Goal: Complete Application Form: Complete application form

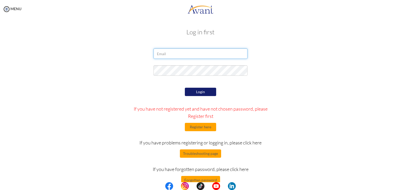
click at [192, 55] on input "email" at bounding box center [200, 54] width 94 height 10
type input "jackiecarranza04@gmail.com"
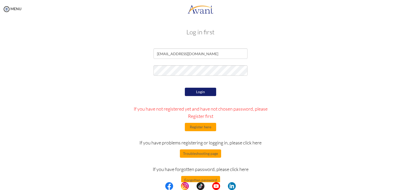
click at [201, 92] on button "Login" at bounding box center [200, 92] width 31 height 8
click at [194, 134] on div "Login If you have not registered yet and have not chosen password, please Regis…" at bounding box center [200, 136] width 153 height 98
click at [193, 129] on button "Register here" at bounding box center [200, 127] width 31 height 8
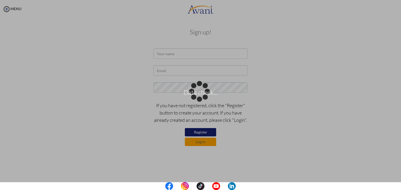
click at [204, 92] on div "Data check..." at bounding box center [200, 95] width 7 height 7
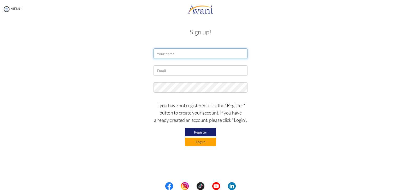
click at [205, 55] on input "text" at bounding box center [200, 54] width 94 height 10
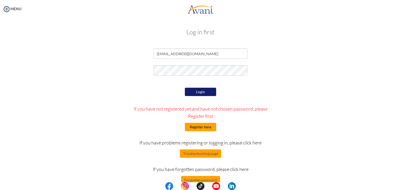
click at [203, 128] on button "Register here" at bounding box center [200, 127] width 31 height 8
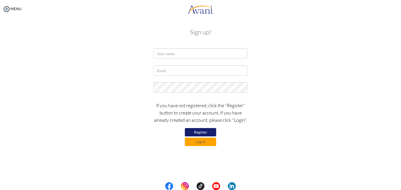
click at [196, 48] on div "Sign up! If you have not registered, click the "Register" button to create your…" at bounding box center [200, 86] width 305 height 127
click at [193, 55] on input "text" at bounding box center [200, 54] width 94 height 10
click at [164, 53] on input "jackie carranza" at bounding box center [200, 54] width 94 height 10
click at [192, 55] on input "Jacqueline carranza" at bounding box center [200, 54] width 94 height 10
type input "Jacqueline Carranza"
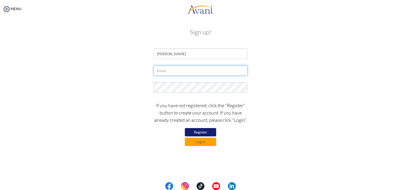
click at [187, 73] on input "text" at bounding box center [200, 70] width 94 height 10
type input "jackiecarranza04@gmail.com"
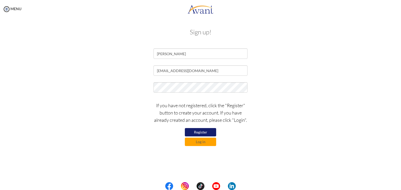
click at [188, 93] on div at bounding box center [201, 88] width 102 height 13
click at [198, 133] on button "Register" at bounding box center [200, 132] width 31 height 8
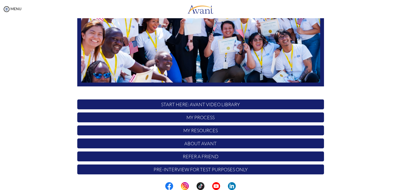
scroll to position [99, 0]
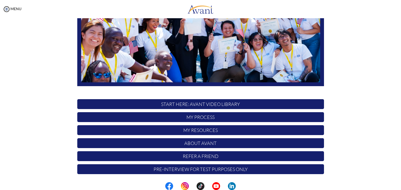
click at [215, 171] on p "Pre-Interview for test purposes only" at bounding box center [200, 170] width 247 height 10
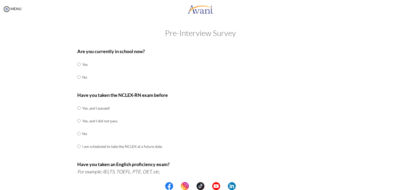
click at [73, 76] on div "Are you currently in school now? Yes No Have you taken the NCLEX-RN exam before…" at bounding box center [200, 183] width 254 height 276
click at [77, 70] on input "radio" at bounding box center [78, 64] width 3 height 10
radio input "true"
click at [78, 110] on input "radio" at bounding box center [78, 108] width 3 height 10
radio input "true"
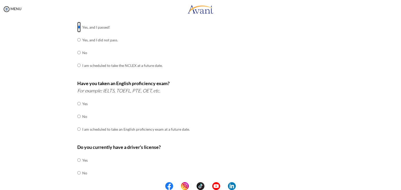
scroll to position [82, 0]
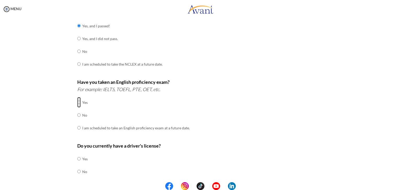
click at [77, 100] on input "radio" at bounding box center [78, 102] width 3 height 10
radio input "true"
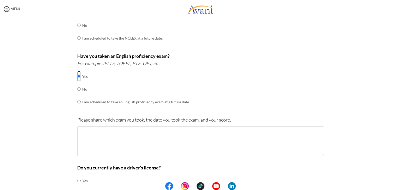
scroll to position [116, 0]
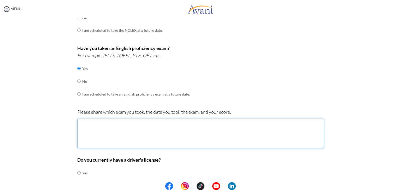
click at [250, 134] on textarea at bounding box center [200, 134] width 247 height 30
type textarea "i"
click at [79, 123] on textarea "it was expired already, taken 2019." at bounding box center [200, 134] width 247 height 30
click at [139, 126] on textarea "It was expired already, taken 2019." at bounding box center [200, 134] width 247 height 30
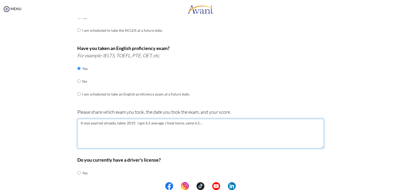
type textarea "It was expired already, taken 2019. I got 6.5 average. I took twice, same 6.5..."
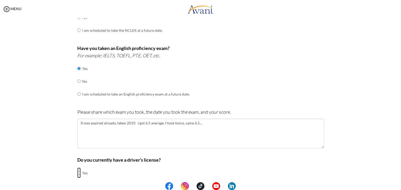
click at [77, 173] on input "radio" at bounding box center [78, 173] width 3 height 10
radio input "true"
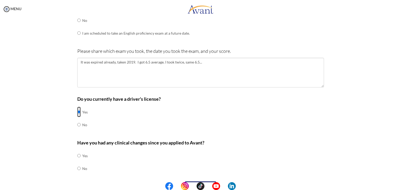
scroll to position [191, 0]
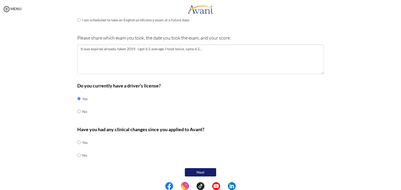
click at [81, 141] on td at bounding box center [82, 142] width 2 height 13
click at [77, 143] on input "radio" at bounding box center [78, 143] width 3 height 10
radio input "true"
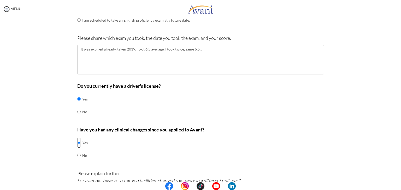
scroll to position [249, 0]
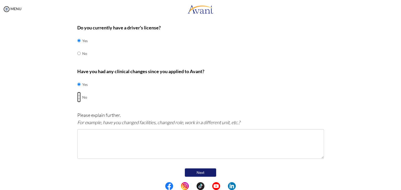
click at [77, 90] on input "radio" at bounding box center [78, 84] width 3 height 10
radio input "true"
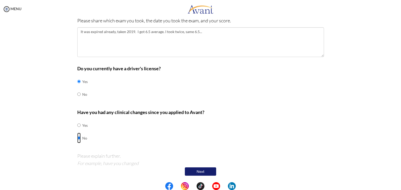
scroll to position [191, 0]
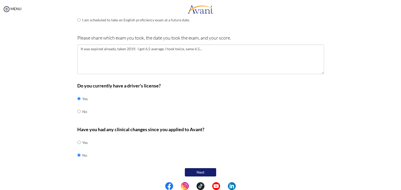
click at [202, 172] on button "Next" at bounding box center [200, 173] width 31 height 8
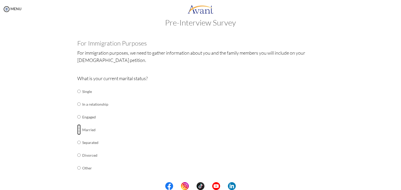
click at [78, 97] on input "radio" at bounding box center [78, 91] width 3 height 10
radio input "true"
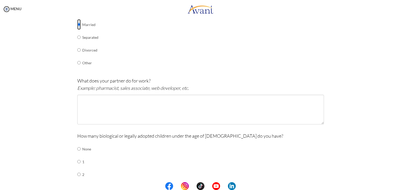
scroll to position [117, 0]
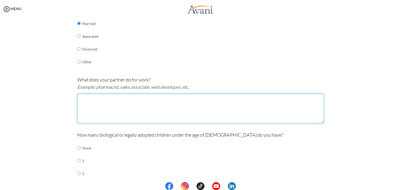
click at [169, 114] on textarea at bounding box center [200, 109] width 247 height 30
type textarea "he has a home based business"
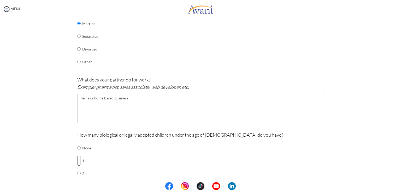
click at [77, 153] on input "radio" at bounding box center [78, 148] width 3 height 10
radio input "true"
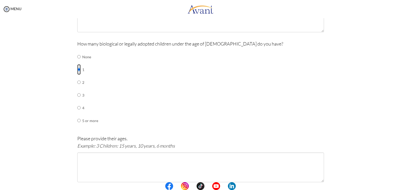
scroll to position [209, 0]
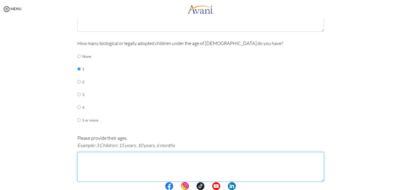
click at [96, 169] on textarea at bounding box center [200, 167] width 247 height 30
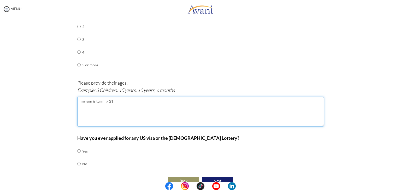
scroll to position [272, 0]
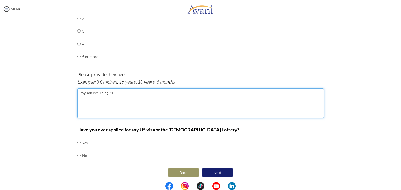
type textarea "my son is turning 21"
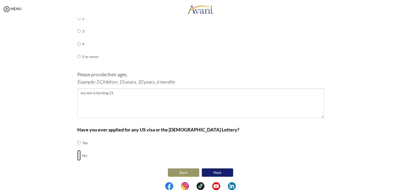
click at [77, 148] on input "radio" at bounding box center [78, 143] width 3 height 10
radio input "true"
click at [209, 172] on button "Next" at bounding box center [217, 173] width 31 height 8
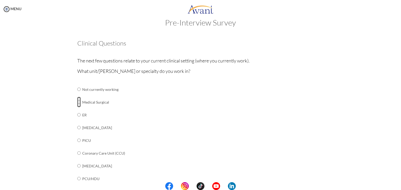
click at [77, 95] on input "radio" at bounding box center [78, 89] width 3 height 10
radio input "true"
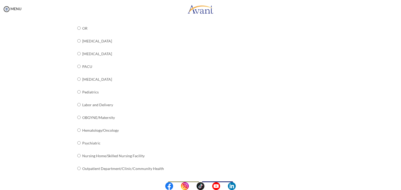
scroll to position [187, 0]
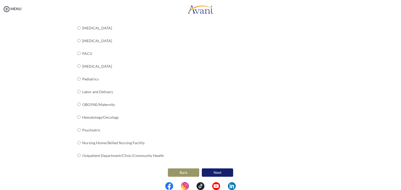
click at [214, 171] on button "Next" at bounding box center [217, 173] width 31 height 8
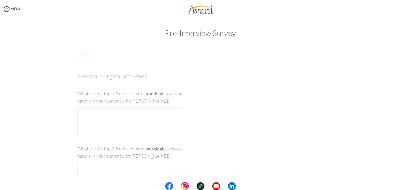
scroll to position [0, 0]
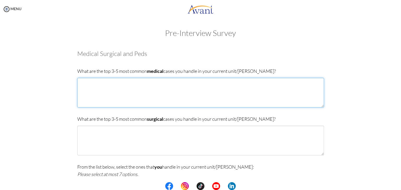
click at [103, 91] on textarea at bounding box center [200, 93] width 247 height 30
click at [109, 82] on textarea "Upper GI Bleeding, Low Hemoglobin," at bounding box center [200, 93] width 247 height 30
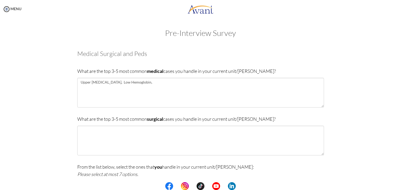
click at [150, 78] on div "What are the top 3-5 most common medical cases you handle in your current unit/…" at bounding box center [200, 90] width 247 height 45
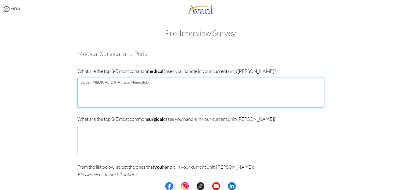
click at [148, 84] on textarea "Upper GI Bleeding, Low Hemoglobin," at bounding box center [200, 93] width 247 height 30
click at [156, 84] on textarea "Upper GI Bleeding, Low Hemoglobin that needs transfusion" at bounding box center [200, 93] width 247 height 30
click at [184, 81] on textarea "Upper GI Bleeding, Low Hemoglobin that needs blood transfusion" at bounding box center [200, 93] width 247 height 30
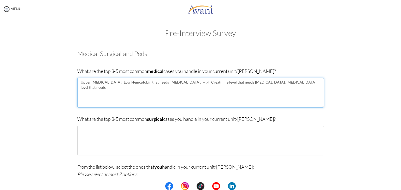
click at [253, 83] on textarea "Upper GI Bleeding, Low Hemoglobin that needs blood transfusion, High Creatinine…" at bounding box center [200, 93] width 247 height 30
click at [302, 87] on textarea "Upper GI Bleeding, Low Hemoglobin that needs blood transfusion, High Creatinine…" at bounding box center [200, 93] width 247 height 30
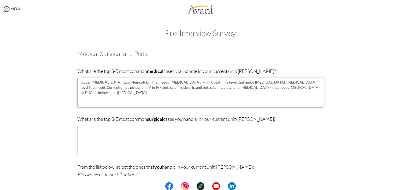
type textarea "Upper GI Bleeding, Low Hemoglobin that needs blood transfusion, High Creatinine…"
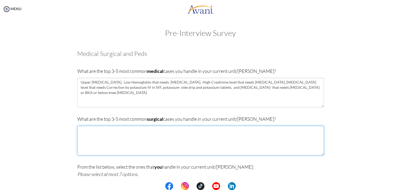
click at [127, 140] on textarea at bounding box center [200, 141] width 247 height 30
type textarea "d"
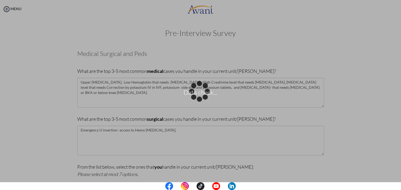
click at [197, 99] on div "Data check..." at bounding box center [200, 95] width 7 height 7
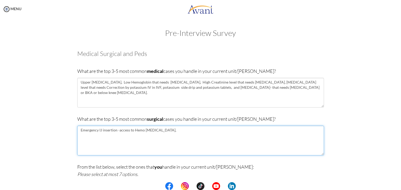
click at [177, 132] on textarea "Emergency IJ insertion -access to Hemo Dialysis," at bounding box center [200, 141] width 247 height 30
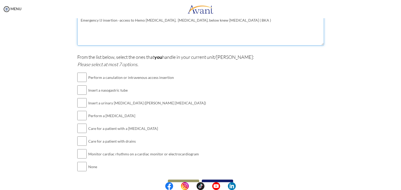
scroll to position [110, 0]
type textarea "Emergency IJ insertion -access to Hemo Dialysis, Debridement, below knew amputa…"
click at [81, 75] on input "checkbox" at bounding box center [81, 78] width 9 height 10
checkbox input "true"
click at [81, 105] on input "checkbox" at bounding box center [81, 103] width 9 height 10
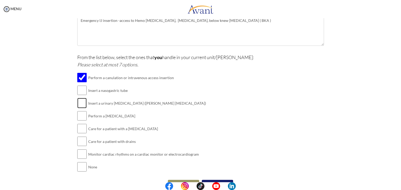
checkbox input "true"
click at [80, 118] on input "checkbox" at bounding box center [81, 116] width 9 height 10
checkbox input "true"
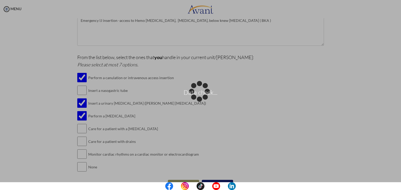
click at [197, 99] on div "Data check..." at bounding box center [200, 95] width 7 height 7
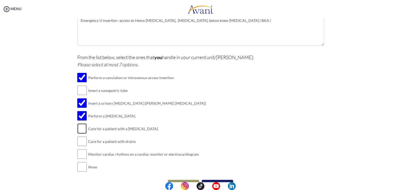
click at [79, 128] on input "checkbox" at bounding box center [81, 129] width 9 height 10
checkbox input "true"
click at [81, 145] on input "checkbox" at bounding box center [81, 141] width 9 height 10
checkbox input "true"
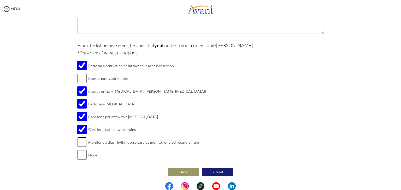
click at [81, 143] on input "checkbox" at bounding box center [81, 142] width 9 height 10
checkbox input "true"
click at [222, 170] on button "Submit" at bounding box center [217, 172] width 31 height 8
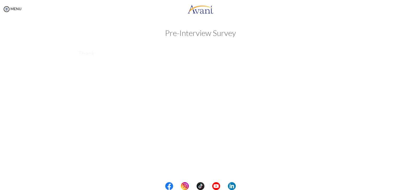
scroll to position [0, 0]
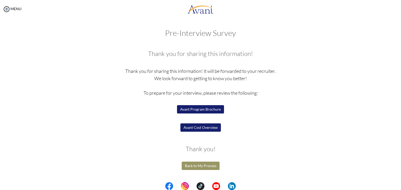
click at [215, 110] on button "Avant Program Brochure" at bounding box center [200, 109] width 47 height 8
